Goal: Task Accomplishment & Management: Manage account settings

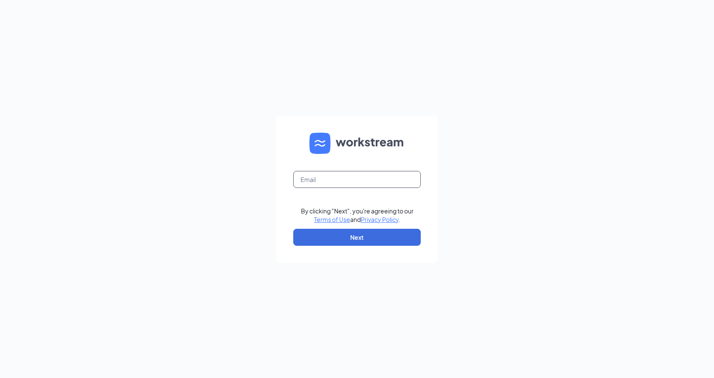
click at [342, 183] on input "text" at bounding box center [357, 179] width 128 height 17
type input "[EMAIL_ADDRESS][DOMAIN_NAME]"
click at [339, 233] on button "Next" at bounding box center [357, 237] width 128 height 17
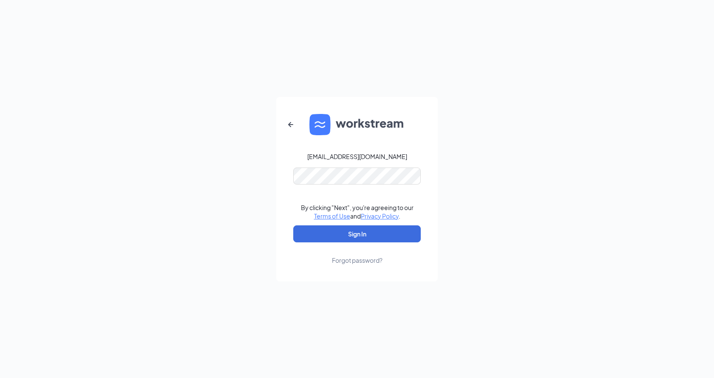
click at [338, 223] on form "coxcreek@1788chicken.com By clicking "Next", you're agreeing to our Terms of Us…" at bounding box center [357, 189] width 162 height 184
click at [338, 224] on form "coxcreek@1788chicken.com By clicking "Next", you're agreeing to our Terms of Us…" at bounding box center [357, 189] width 162 height 184
click at [338, 229] on button "Sign In" at bounding box center [357, 233] width 128 height 17
click at [318, 237] on button "Sign In" at bounding box center [357, 233] width 128 height 17
click at [353, 257] on div "Forgot password?" at bounding box center [357, 260] width 51 height 9
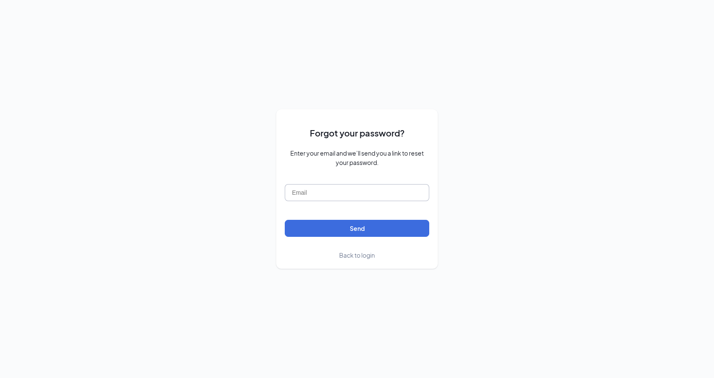
click at [347, 193] on input "text" at bounding box center [357, 192] width 145 height 17
type input "coxcreek@1788chicken.com"
click at [317, 228] on button "Send" at bounding box center [357, 228] width 145 height 17
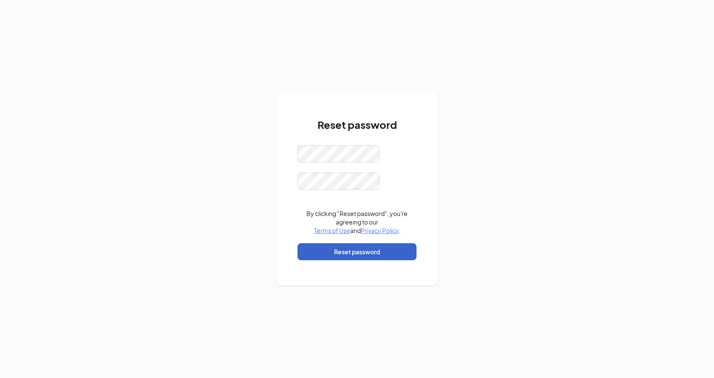
click at [319, 256] on button "Reset password" at bounding box center [357, 251] width 119 height 17
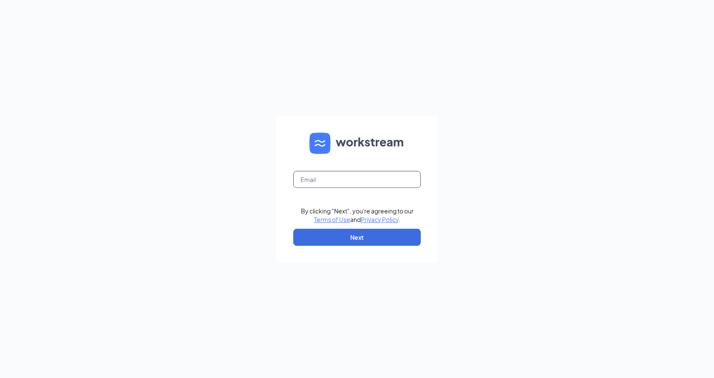
click at [375, 186] on input "text" at bounding box center [357, 179] width 128 height 17
type input "coxcreek@1788chicken.com"
click at [359, 233] on button "Next" at bounding box center [357, 237] width 128 height 17
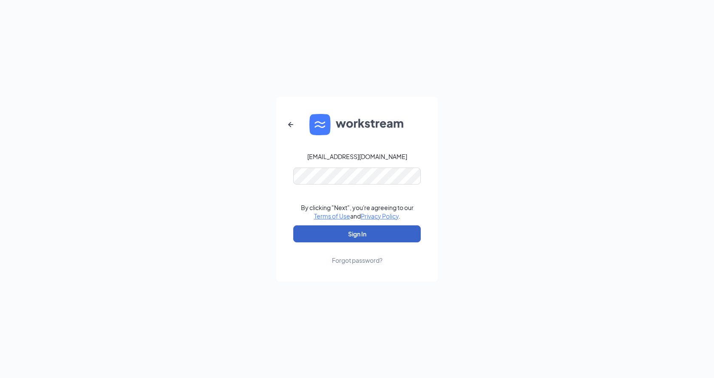
click at [344, 231] on button "Sign In" at bounding box center [357, 233] width 128 height 17
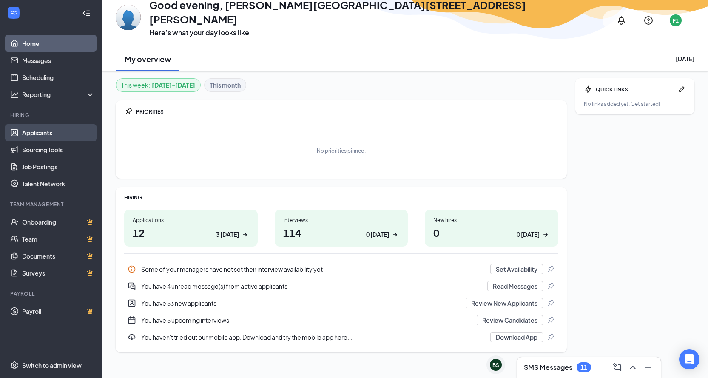
click at [62, 128] on link "Applicants" at bounding box center [58, 132] width 73 height 17
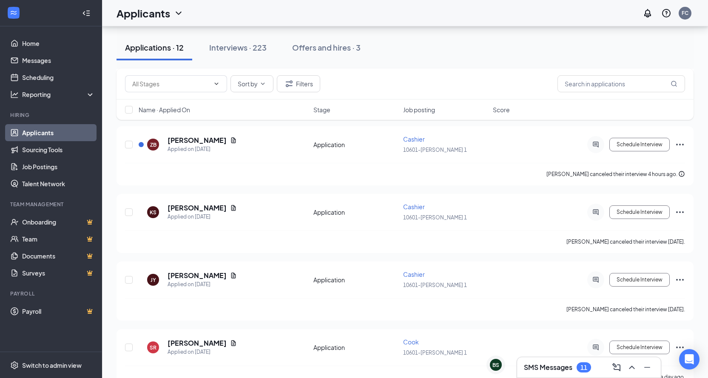
scroll to position [43, 0]
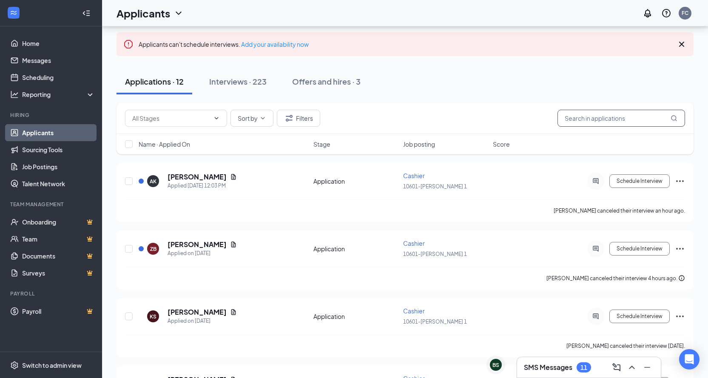
click at [580, 116] on input "text" at bounding box center [621, 118] width 128 height 17
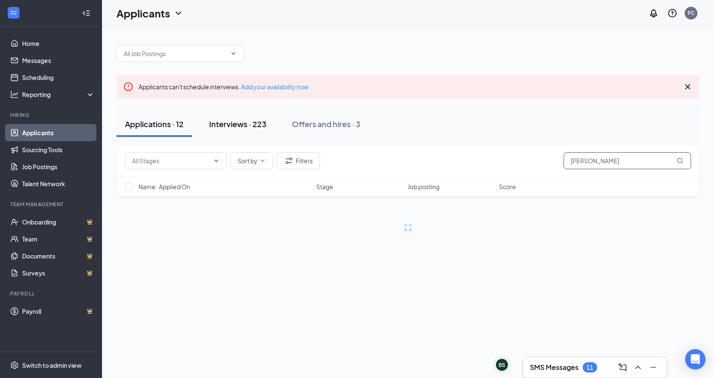
type input "[PERSON_NAME]"
click at [264, 128] on div "Interviews · 223" at bounding box center [237, 124] width 57 height 11
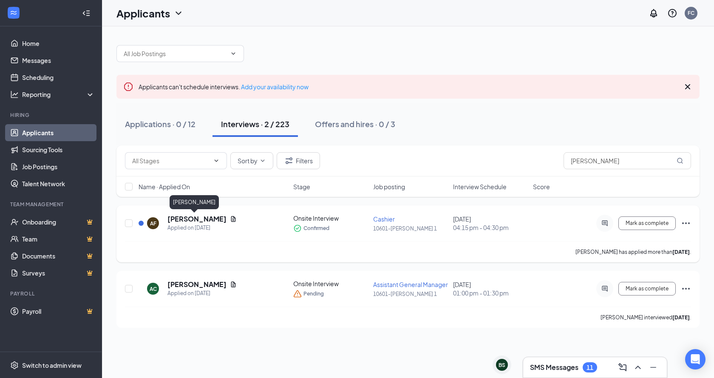
click at [194, 217] on h5 "[PERSON_NAME]" at bounding box center [196, 218] width 59 height 9
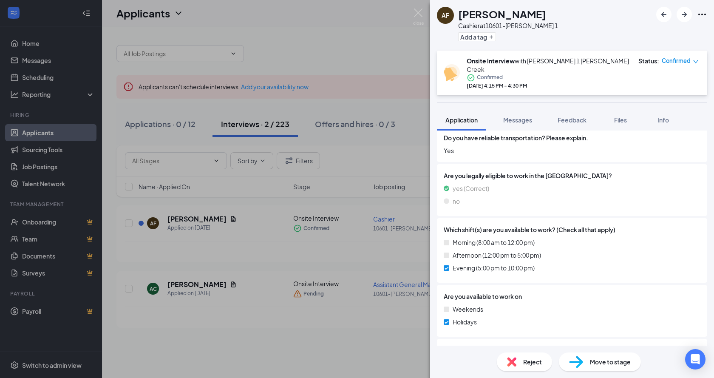
scroll to position [396, 0]
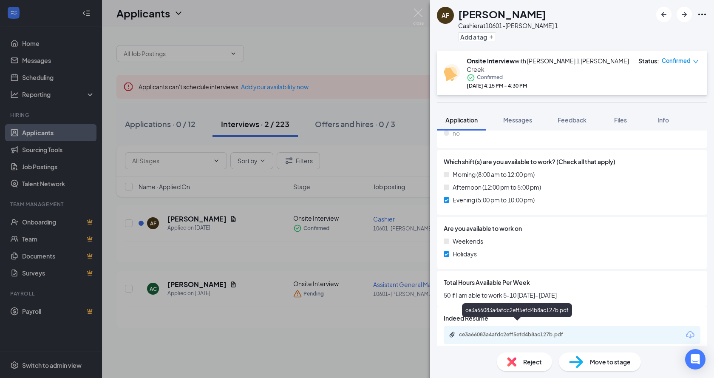
click at [509, 331] on div "ce3a66083a4afdc2eff5efd4b8ac127b.pdf" at bounding box center [518, 334] width 119 height 7
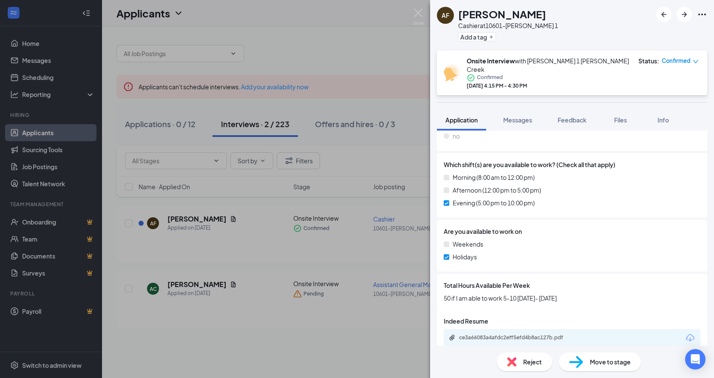
click at [610, 361] on span "Move to stage" at bounding box center [610, 361] width 41 height 9
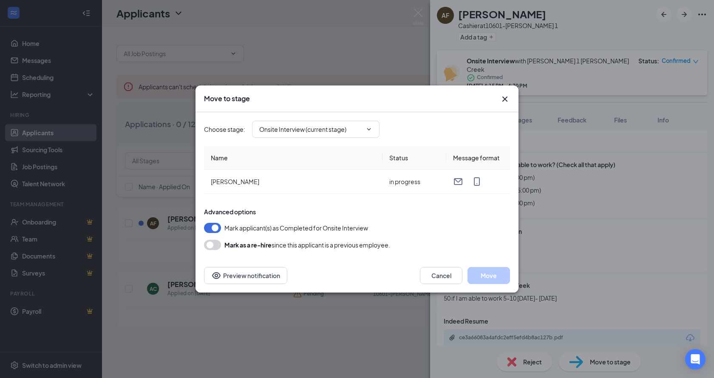
type input "Hiring Complete (final stage)"
click at [349, 128] on input "Hiring Complete (final stage)" at bounding box center [310, 129] width 103 height 9
click at [481, 276] on button "Move" at bounding box center [489, 275] width 43 height 17
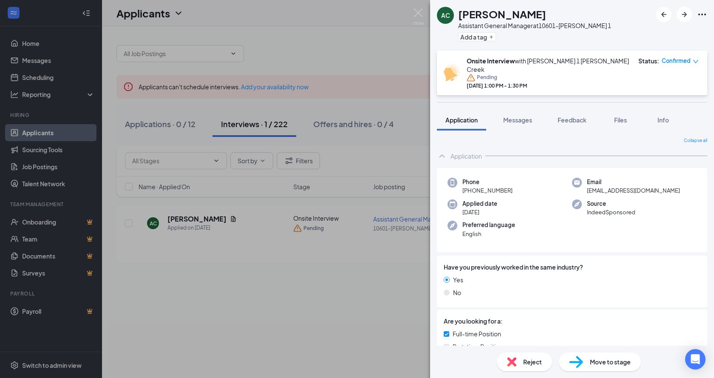
click at [338, 296] on div "AC [PERSON_NAME] Assistant General Manager at 10601-[GEOGRAPHIC_DATA] 1 Add a t…" at bounding box center [357, 189] width 714 height 378
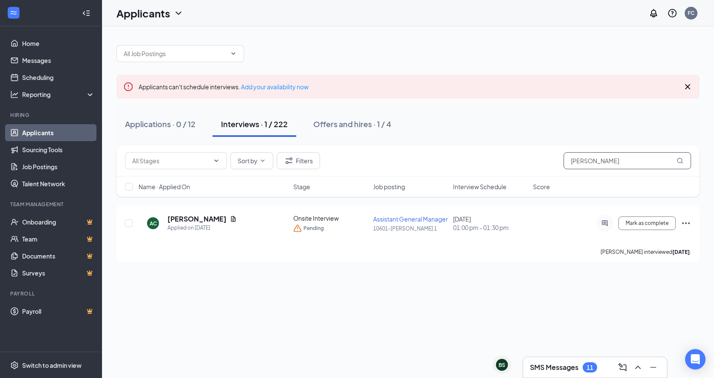
click at [635, 165] on input "[PERSON_NAME]" at bounding box center [628, 160] width 128 height 17
click at [634, 163] on input "[PERSON_NAME]" at bounding box center [628, 160] width 128 height 17
click at [632, 160] on input "[PERSON_NAME]" at bounding box center [628, 160] width 128 height 17
drag, startPoint x: 632, startPoint y: 158, endPoint x: 631, endPoint y: 153, distance: 5.2
click at [633, 162] on input "[PERSON_NAME]" at bounding box center [628, 160] width 128 height 17
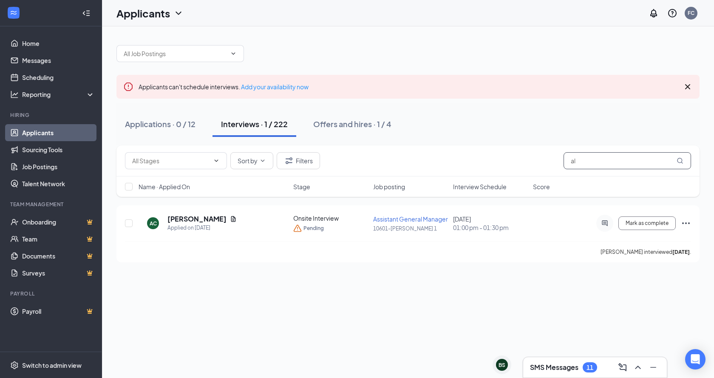
type input "a"
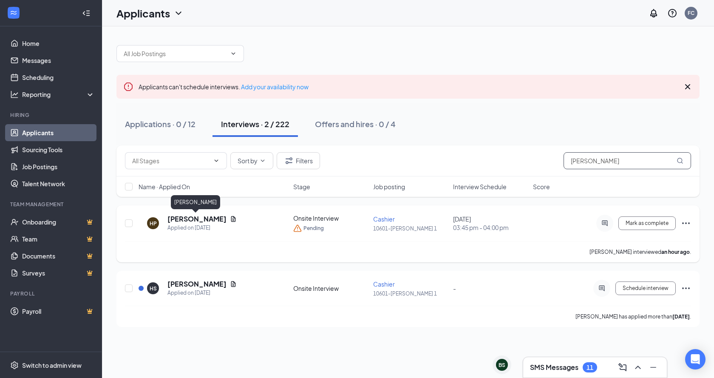
type input "[PERSON_NAME]"
click at [197, 218] on h5 "[PERSON_NAME]" at bounding box center [196, 218] width 59 height 9
